Goal: Navigation & Orientation: Find specific page/section

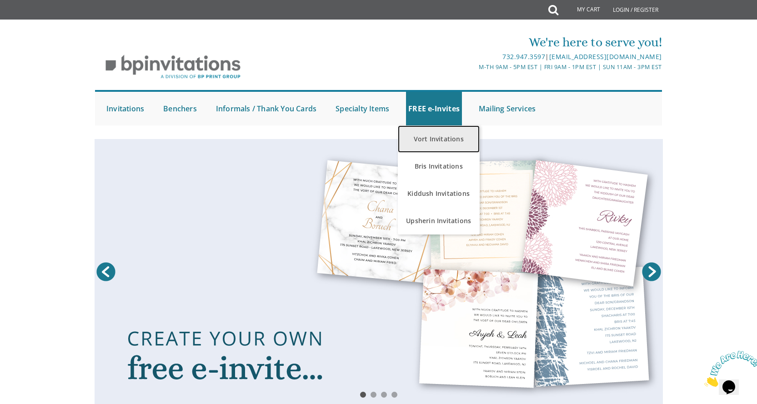
click at [446, 139] on link "Vort Invitations" at bounding box center [439, 138] width 82 height 27
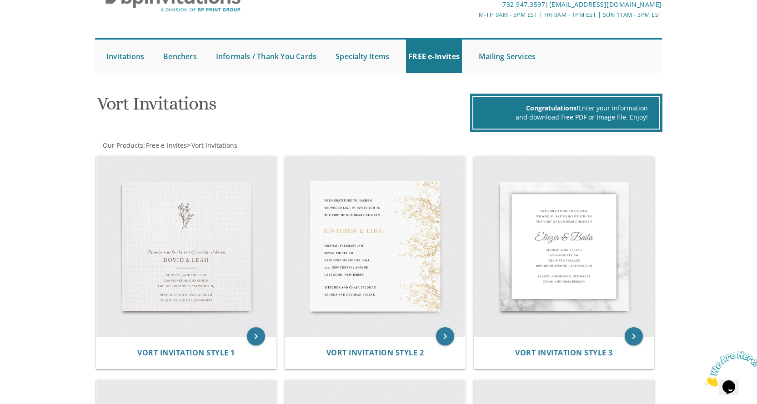
scroll to position [50, 0]
